Goal: Task Accomplishment & Management: Manage account settings

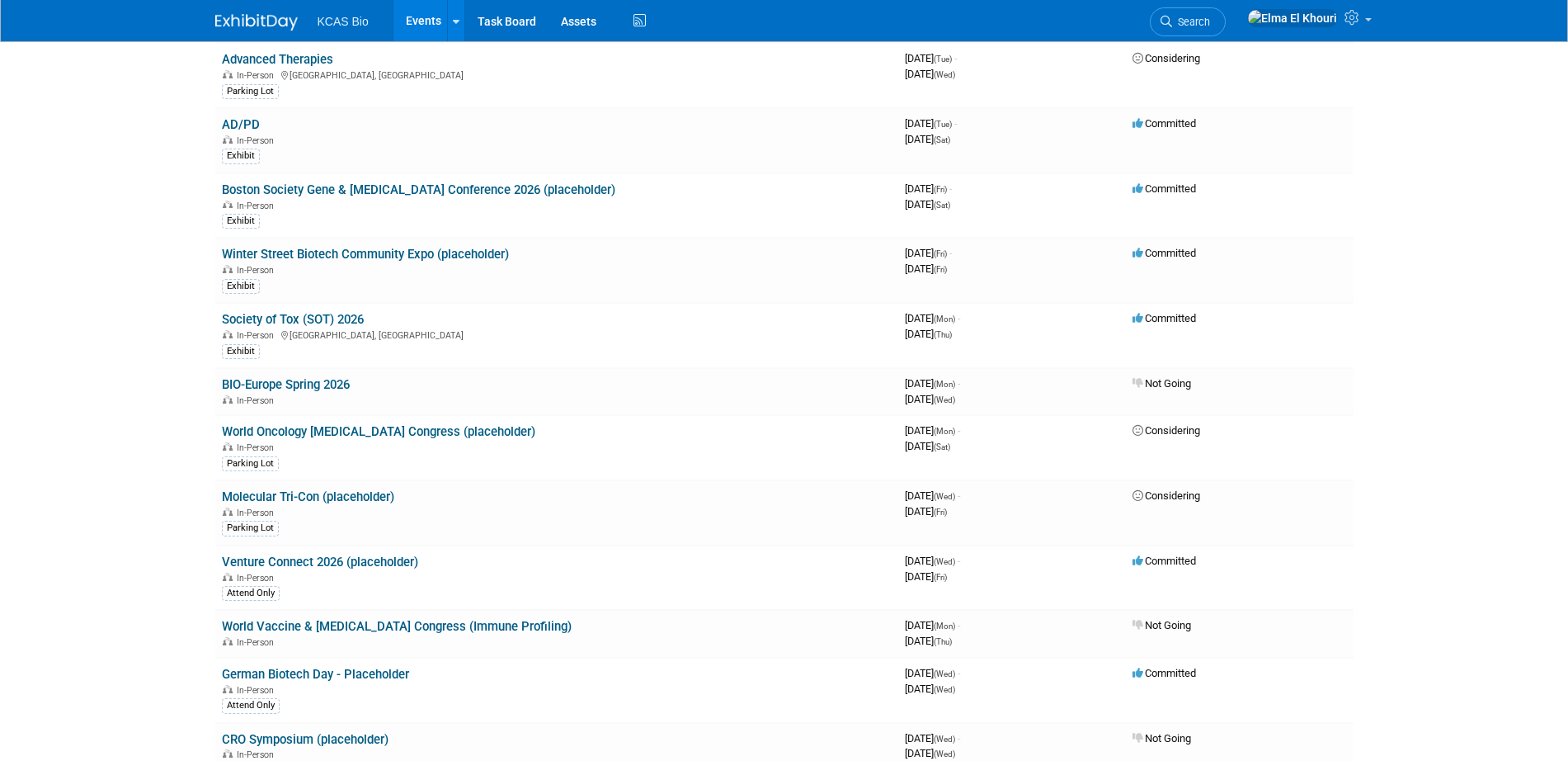
scroll to position [2831, 0]
click at [246, 122] on link "AD/PD" at bounding box center [241, 123] width 38 height 15
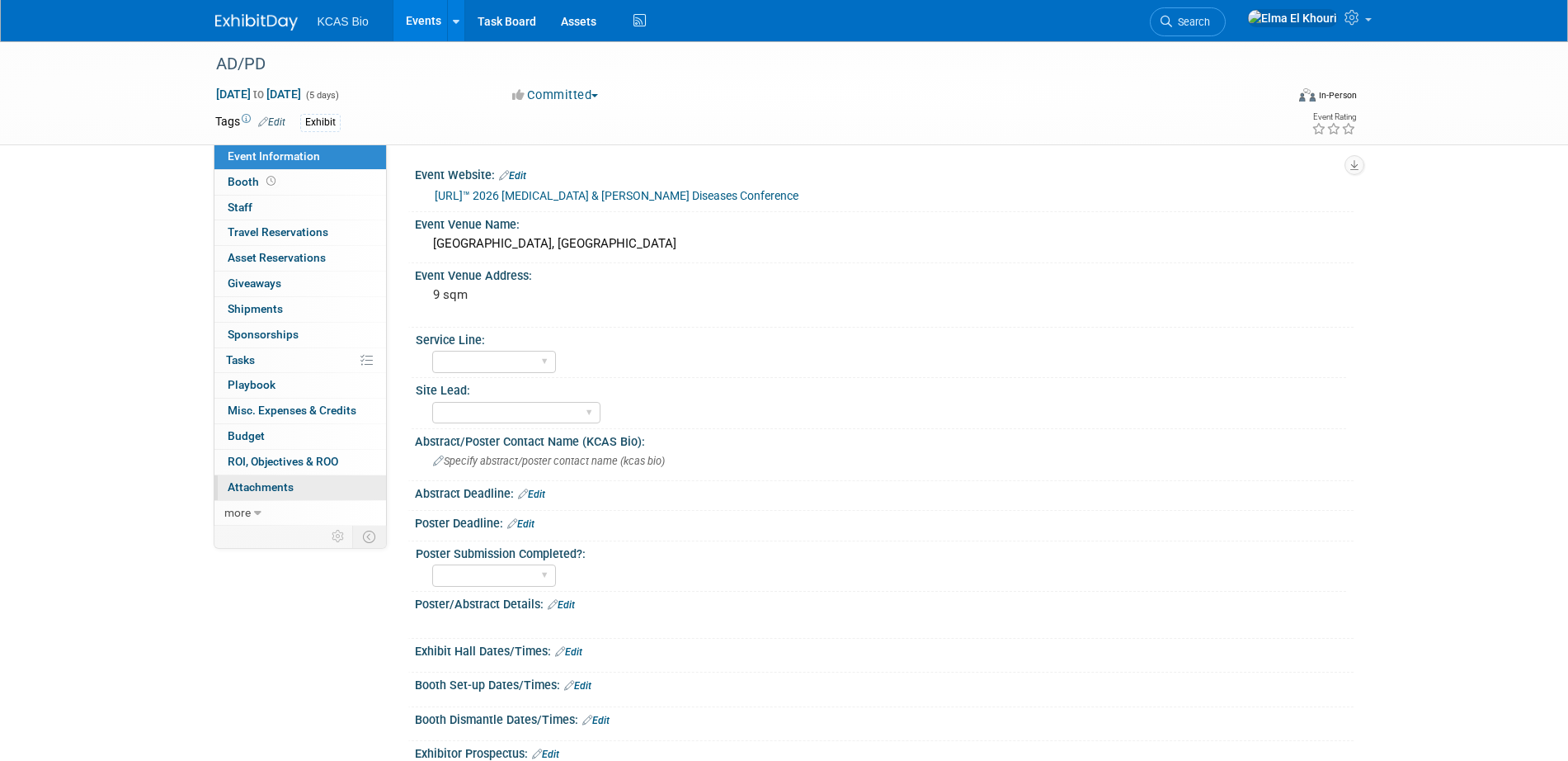
click at [276, 493] on span "Attachments 0" at bounding box center [260, 486] width 66 height 13
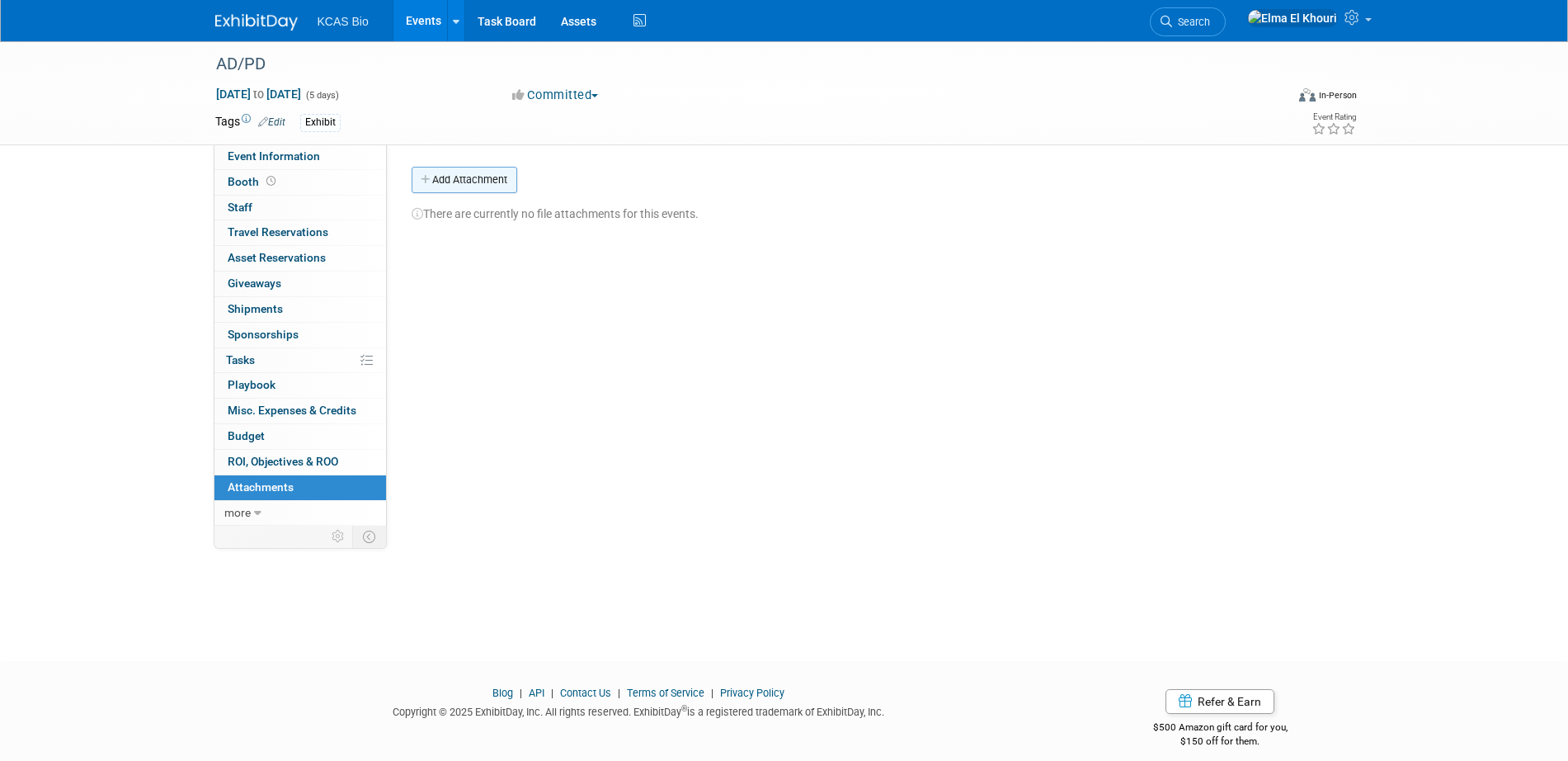
click at [457, 181] on button "Add Attachment" at bounding box center [464, 180] width 106 height 27
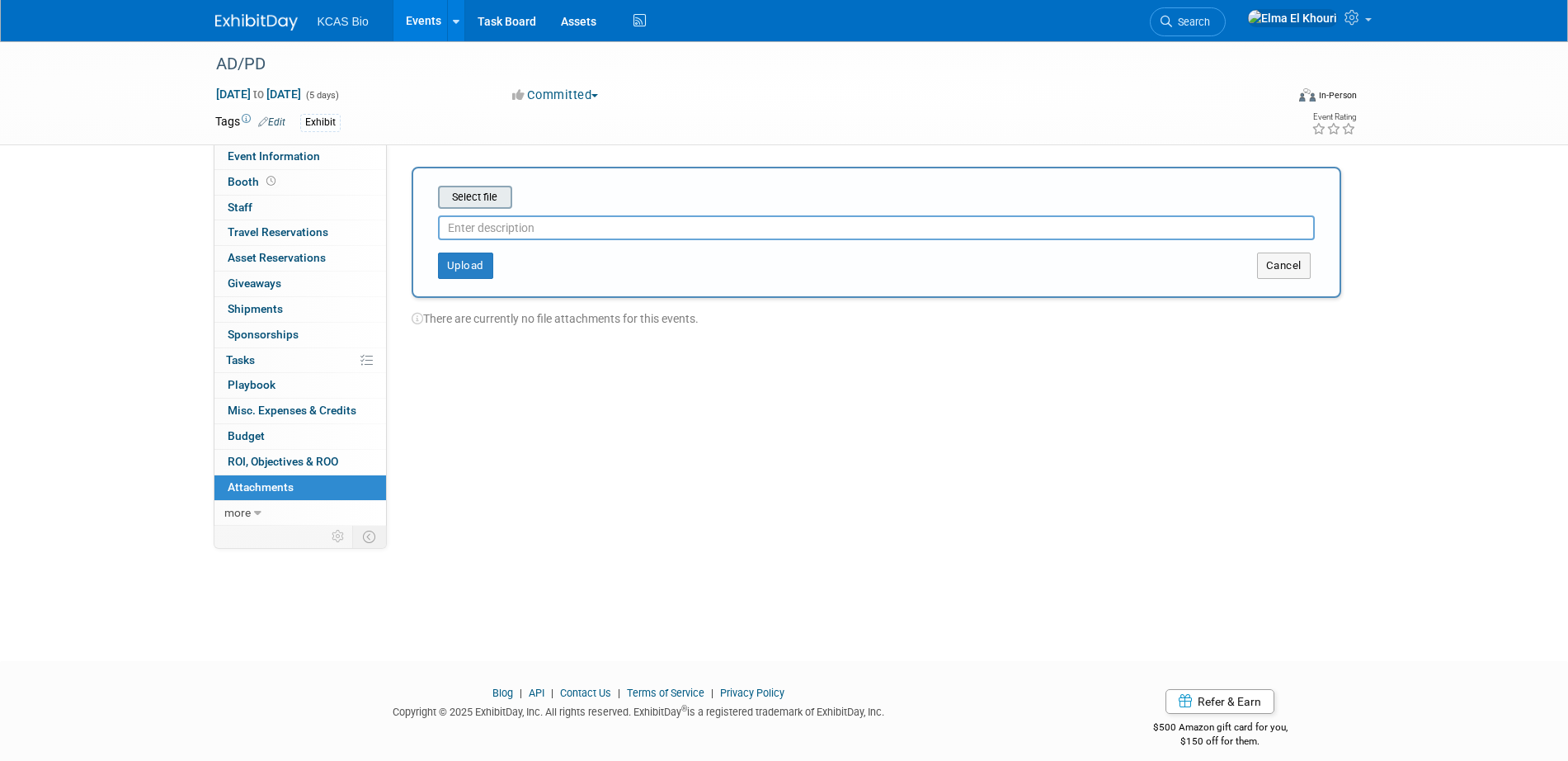
click at [473, 195] on input "file" at bounding box center [413, 197] width 196 height 20
type input "Nulisa Abstract by [PERSON_NAME]"
click at [454, 261] on button "Upload" at bounding box center [465, 259] width 55 height 27
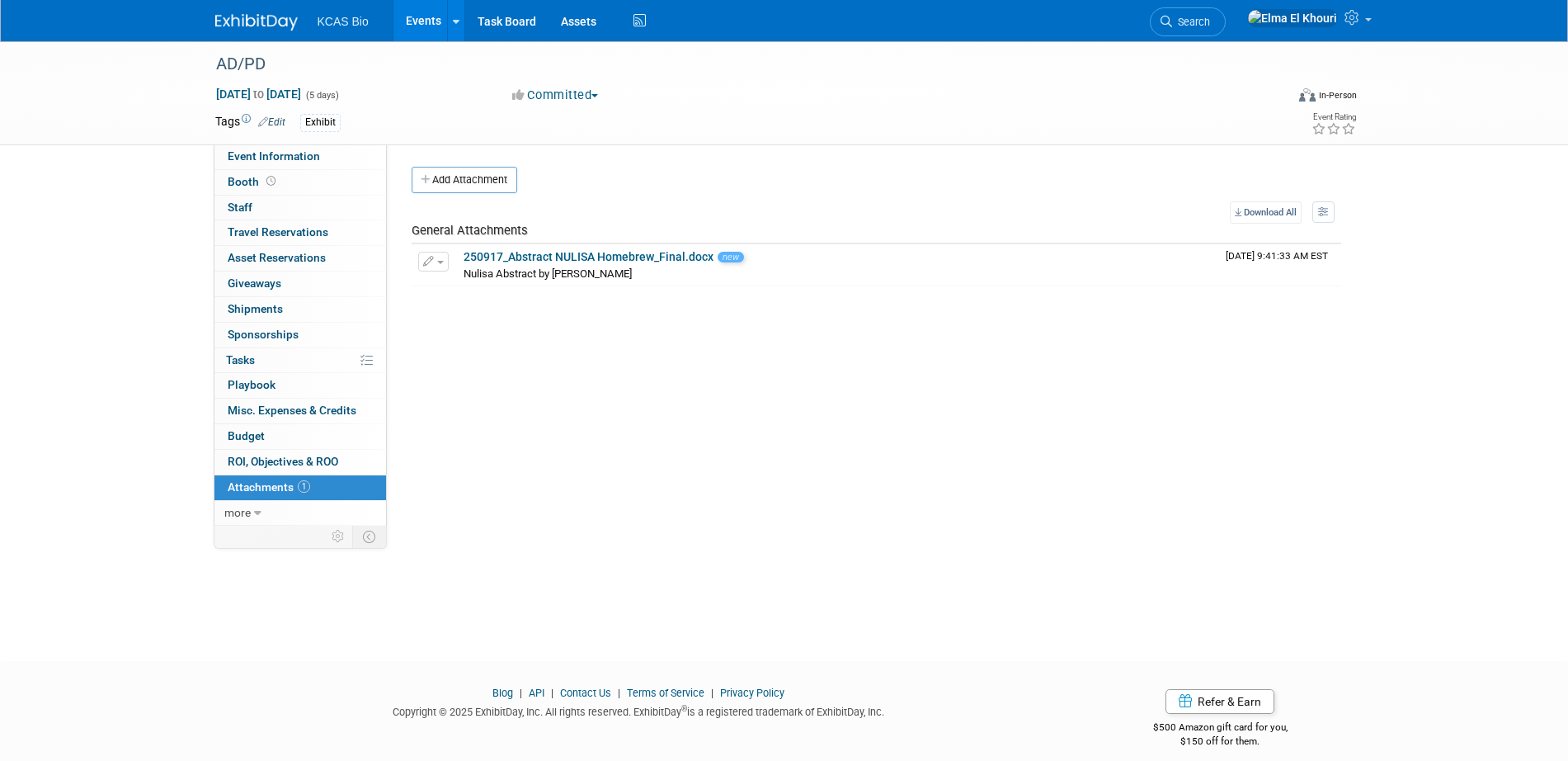
click at [552, 101] on button "Committed" at bounding box center [555, 95] width 98 height 17
click at [569, 120] on link "Committed" at bounding box center [573, 122] width 131 height 23
click at [411, 21] on link "Events" at bounding box center [424, 21] width 60 height 41
